Goal: Transaction & Acquisition: Purchase product/service

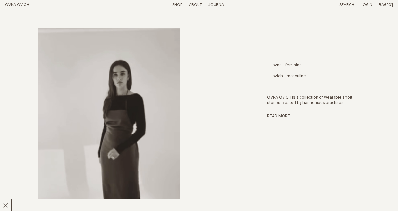
scroll to position [226, 0]
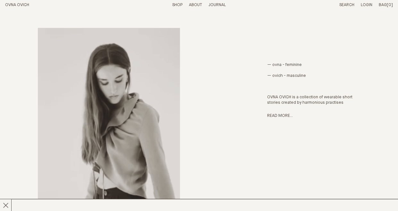
click at [177, 7] on link "Shop" at bounding box center [177, 5] width 10 height 4
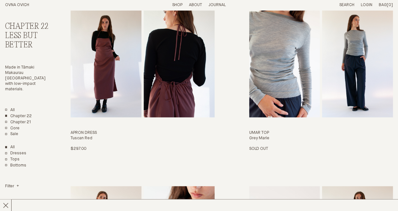
scroll to position [575, 0]
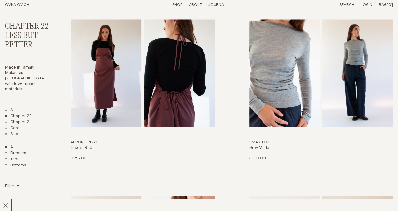
click at [257, 96] on img "Umar Top" at bounding box center [284, 73] width 71 height 108
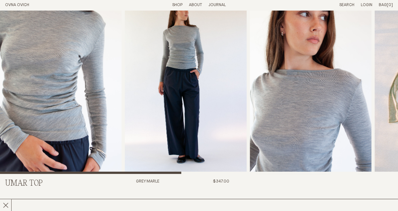
scroll to position [19, 0]
